Goal: Information Seeking & Learning: Learn about a topic

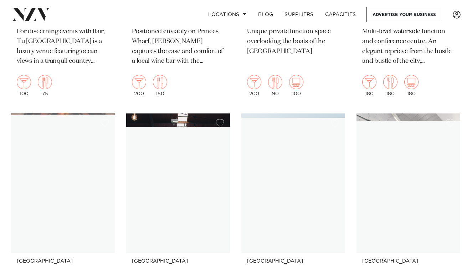
scroll to position [7430, 0]
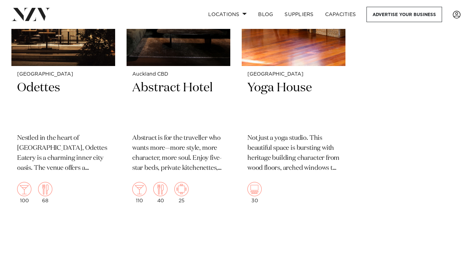
scroll to position [9085, 0]
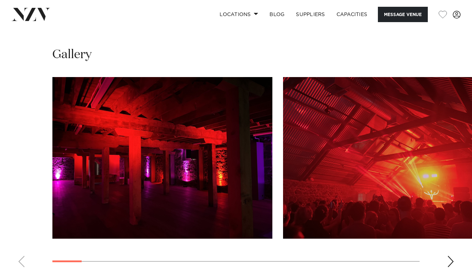
scroll to position [644, 0]
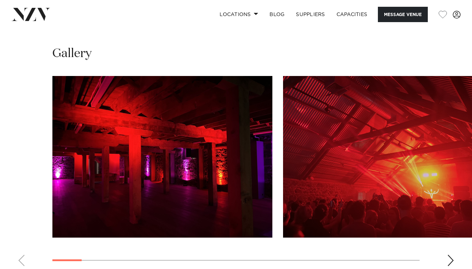
click at [446, 248] on swiper-container at bounding box center [236, 174] width 472 height 196
click at [453, 254] on div "Next slide" at bounding box center [450, 259] width 7 height 11
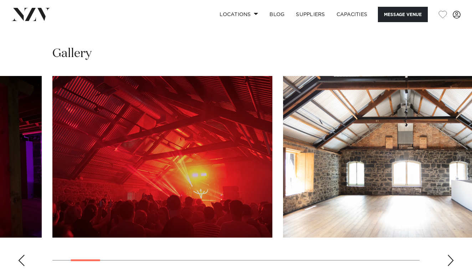
click at [453, 254] on div "Next slide" at bounding box center [450, 259] width 7 height 11
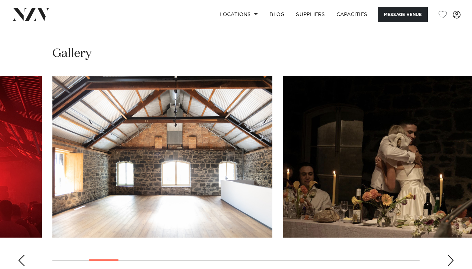
click at [453, 254] on div "Next slide" at bounding box center [450, 259] width 7 height 11
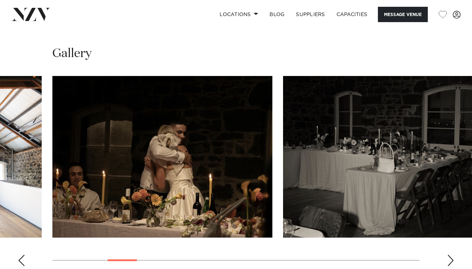
click at [453, 254] on div "Next slide" at bounding box center [450, 259] width 7 height 11
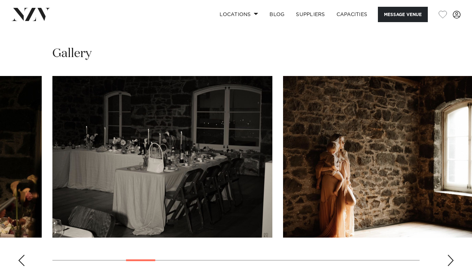
click at [453, 254] on div "Next slide" at bounding box center [450, 259] width 7 height 11
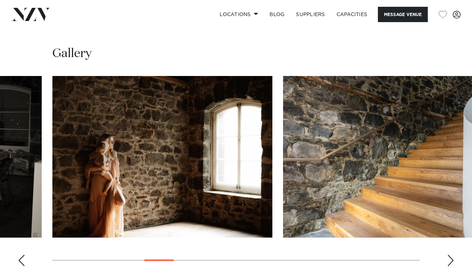
click at [453, 254] on div "Next slide" at bounding box center [450, 259] width 7 height 11
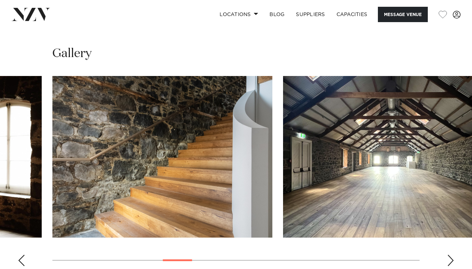
click at [453, 254] on div "Next slide" at bounding box center [450, 259] width 7 height 11
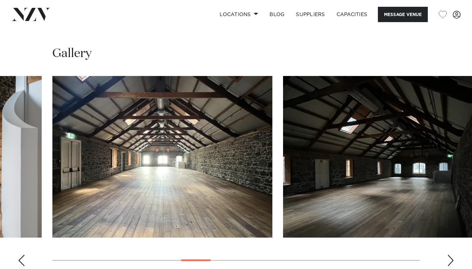
click at [453, 254] on div "Next slide" at bounding box center [450, 259] width 7 height 11
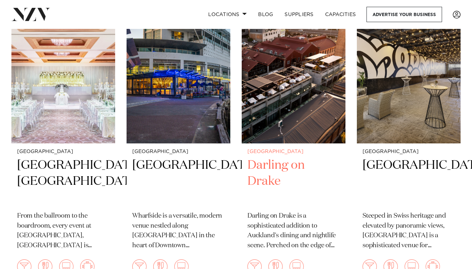
scroll to position [1060, 0]
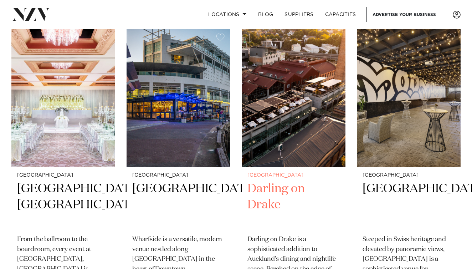
click at [264, 181] on h2 "Darling on Drake" at bounding box center [293, 205] width 92 height 48
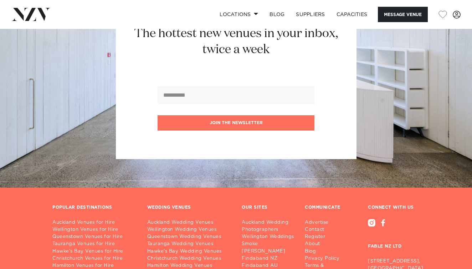
scroll to position [1174, 0]
click at [201, 163] on section "The hottest new venues in your inbox, twice a week Join the newsletter" at bounding box center [236, 77] width 472 height 219
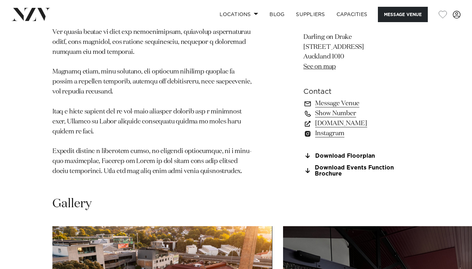
scroll to position [518, 0]
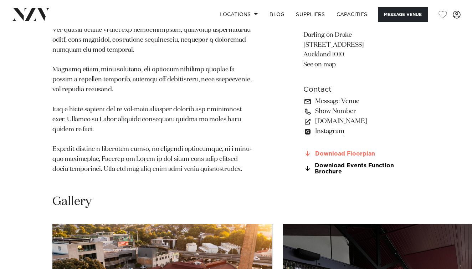
click at [325, 150] on link "Download Floorplan" at bounding box center [361, 153] width 116 height 6
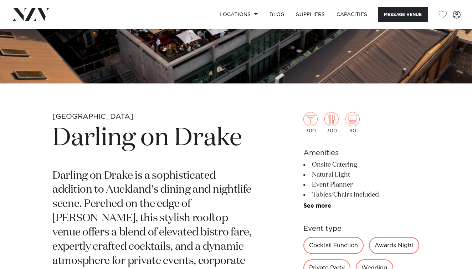
scroll to position [167, 0]
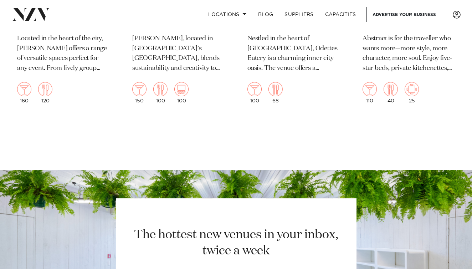
scroll to position [3315, 0]
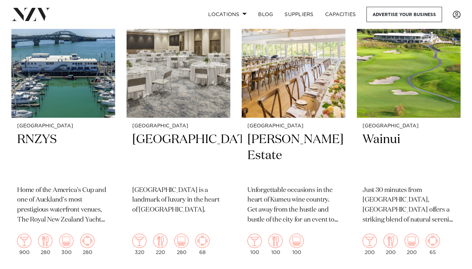
scroll to position [507, 0]
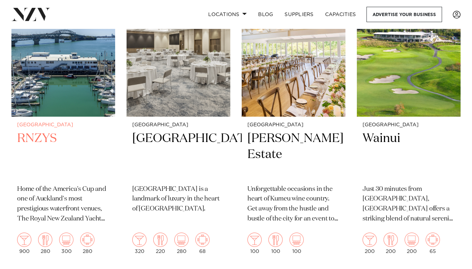
click at [76, 98] on img at bounding box center [63, 47] width 104 height 139
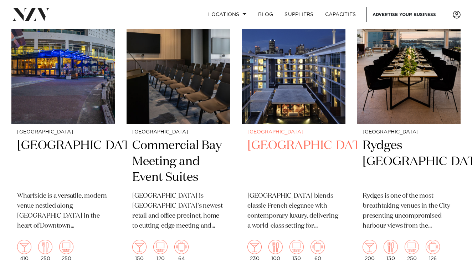
scroll to position [1379, 0]
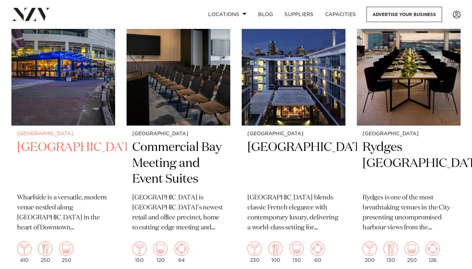
click at [60, 87] on img at bounding box center [63, 55] width 104 height 139
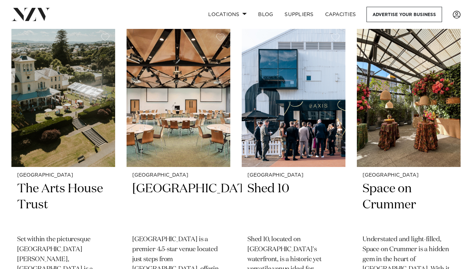
scroll to position [5169, 0]
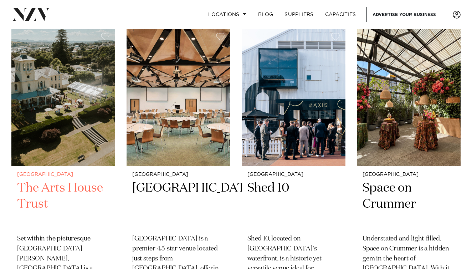
click at [58, 100] on img at bounding box center [63, 96] width 104 height 139
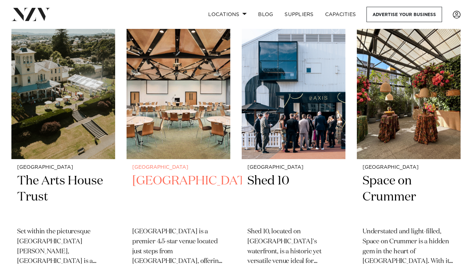
scroll to position [5178, 0]
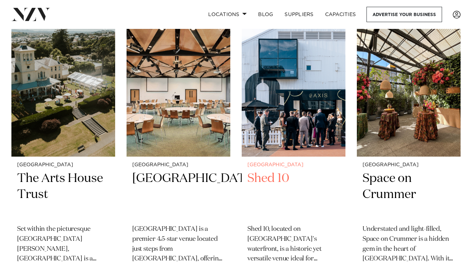
click at [280, 74] on img at bounding box center [294, 86] width 104 height 139
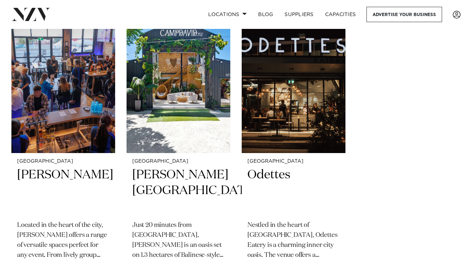
scroll to position [9010, 0]
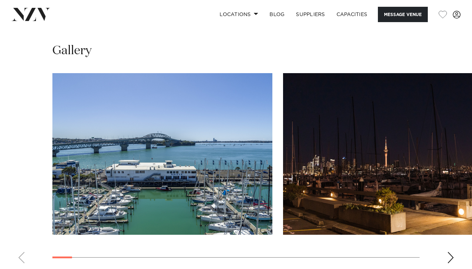
scroll to position [696, 0]
click at [450, 252] on div "Next slide" at bounding box center [450, 257] width 7 height 11
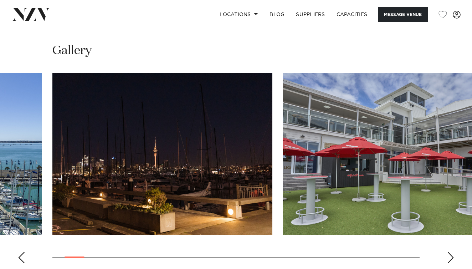
click at [450, 252] on div "Next slide" at bounding box center [450, 257] width 7 height 11
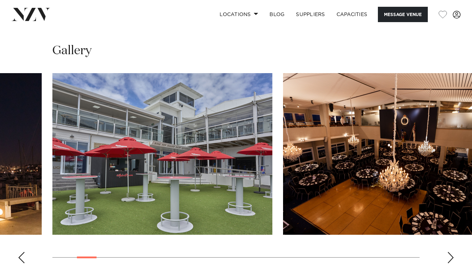
click at [450, 252] on div "Next slide" at bounding box center [450, 257] width 7 height 11
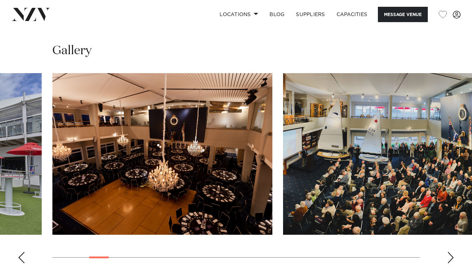
click at [450, 252] on div "Next slide" at bounding box center [450, 257] width 7 height 11
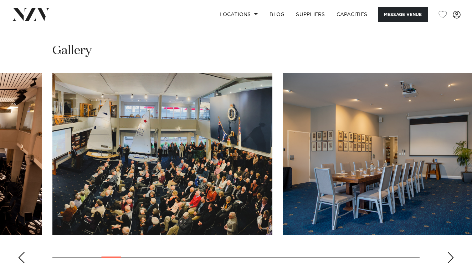
click at [450, 252] on div "Next slide" at bounding box center [450, 257] width 7 height 11
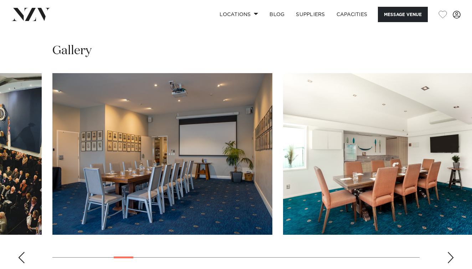
click at [450, 252] on div "Next slide" at bounding box center [450, 257] width 7 height 11
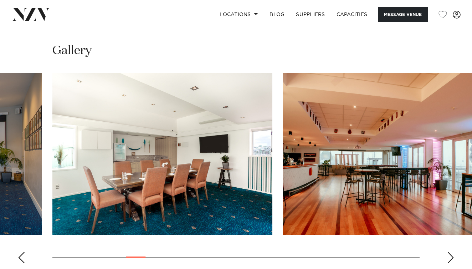
click at [450, 252] on div "Next slide" at bounding box center [450, 257] width 7 height 11
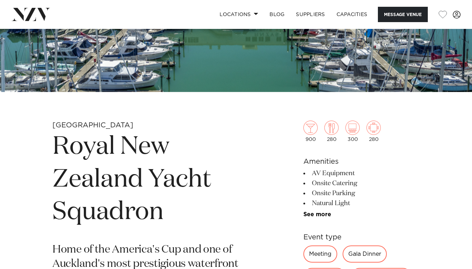
scroll to position [153, 0]
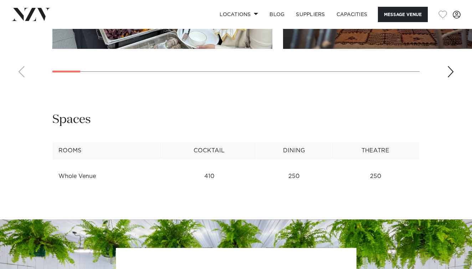
scroll to position [792, 0]
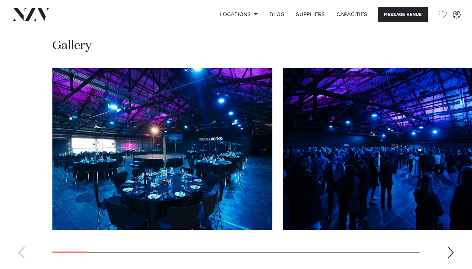
scroll to position [701, 0]
